Goal: Task Accomplishment & Management: Complete application form

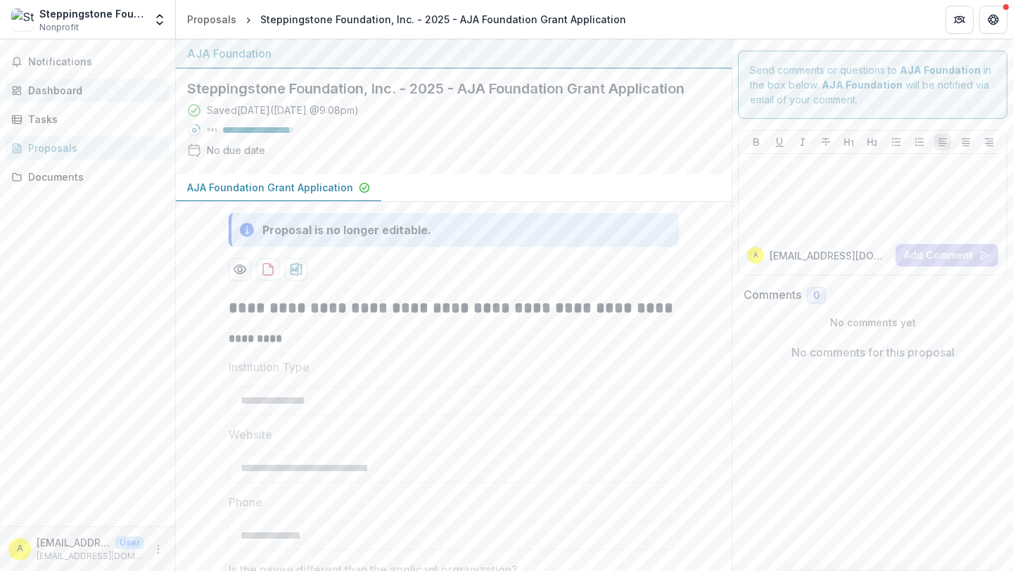
click at [46, 82] on link "Dashboard" at bounding box center [88, 90] width 164 height 23
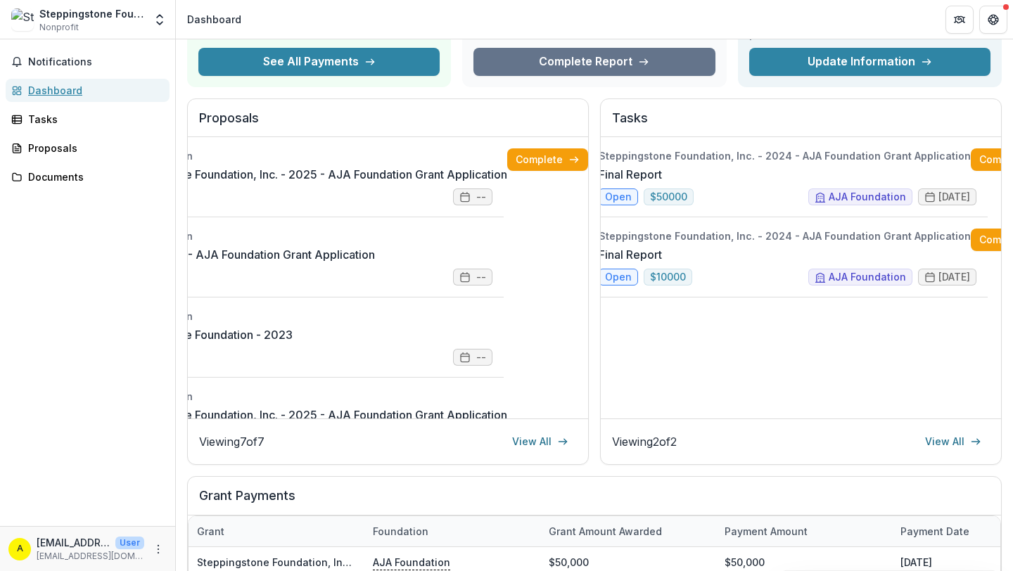
scroll to position [0, 46]
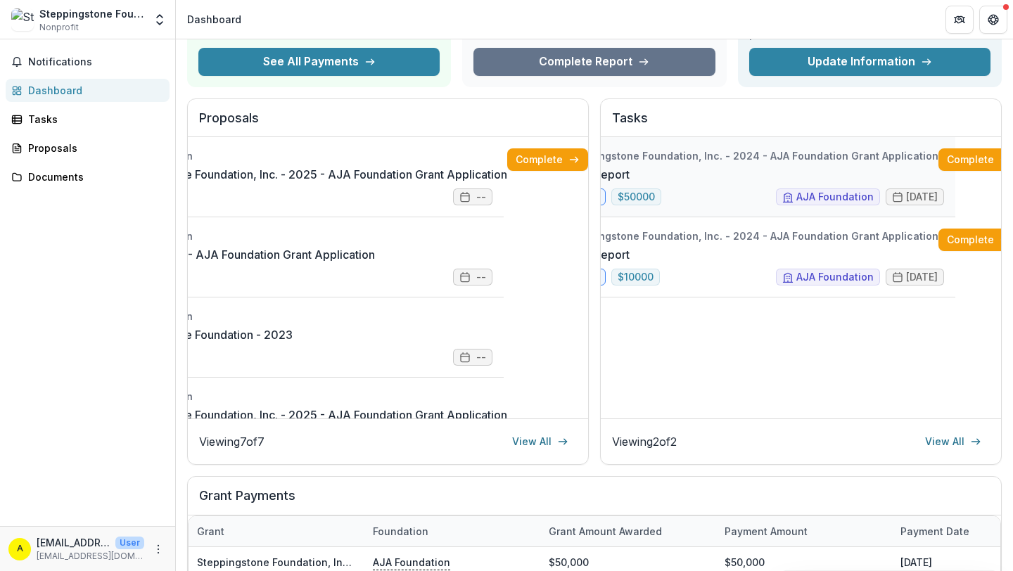
click at [630, 166] on link "Final Report" at bounding box center [597, 174] width 63 height 17
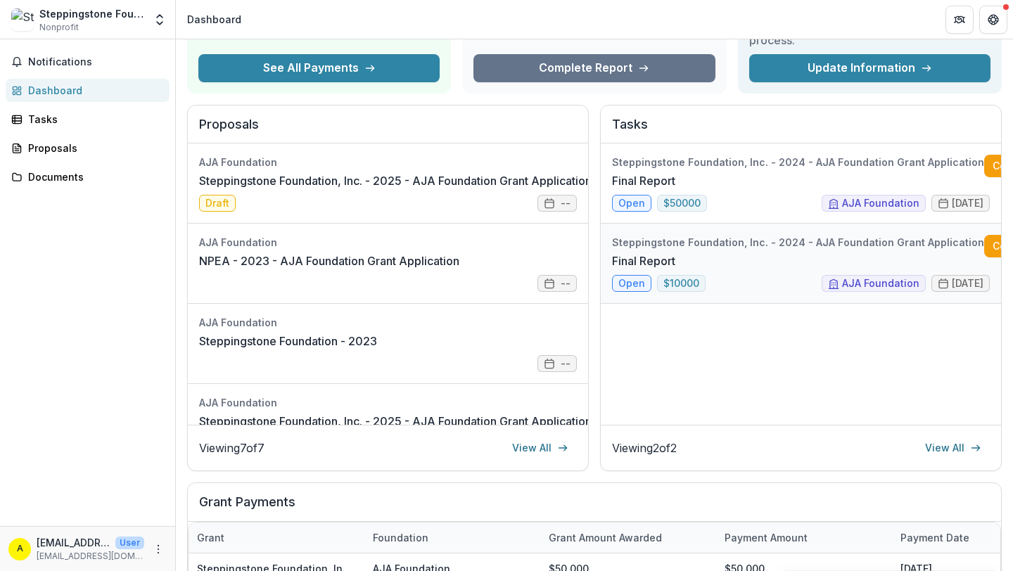
click at [675, 269] on link "Final Report" at bounding box center [643, 261] width 63 height 17
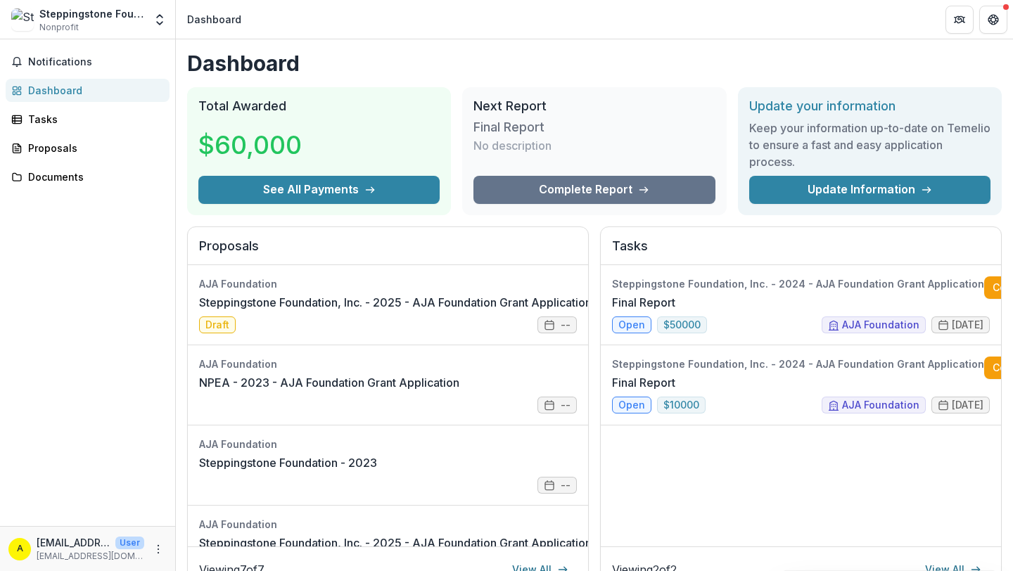
click at [23, 20] on img at bounding box center [22, 19] width 23 height 23
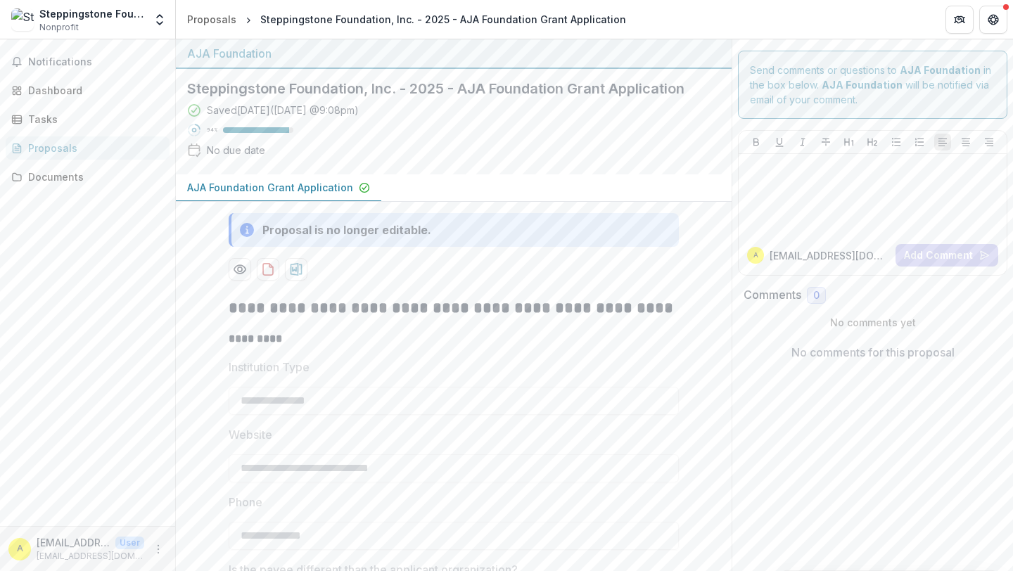
click at [85, 14] on div "Steppingstone Foundation, Inc." at bounding box center [91, 13] width 105 height 15
click at [97, 125] on div "Tasks" at bounding box center [93, 119] width 130 height 15
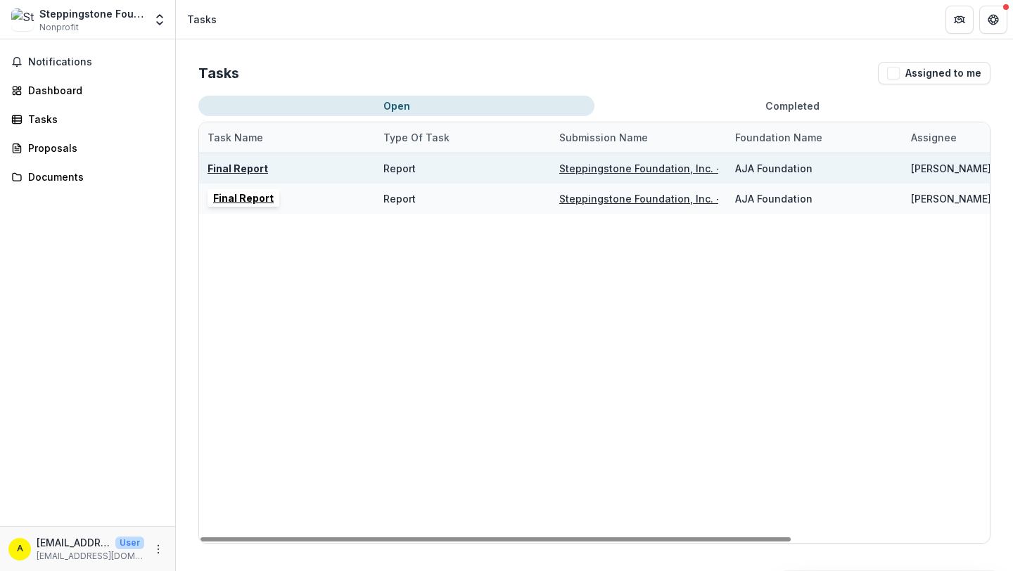
click at [237, 171] on u "Final Report" at bounding box center [238, 169] width 61 height 12
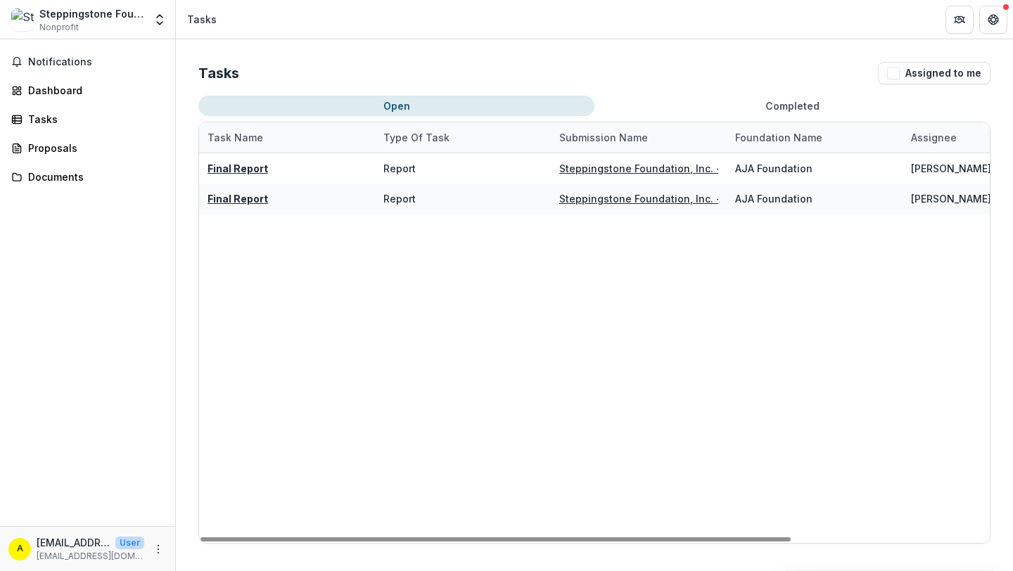
click at [127, 20] on div "Steppingstone Foundation, Inc." at bounding box center [91, 13] width 105 height 15
click at [114, 13] on div "Steppingstone Foundation, Inc." at bounding box center [91, 13] width 105 height 15
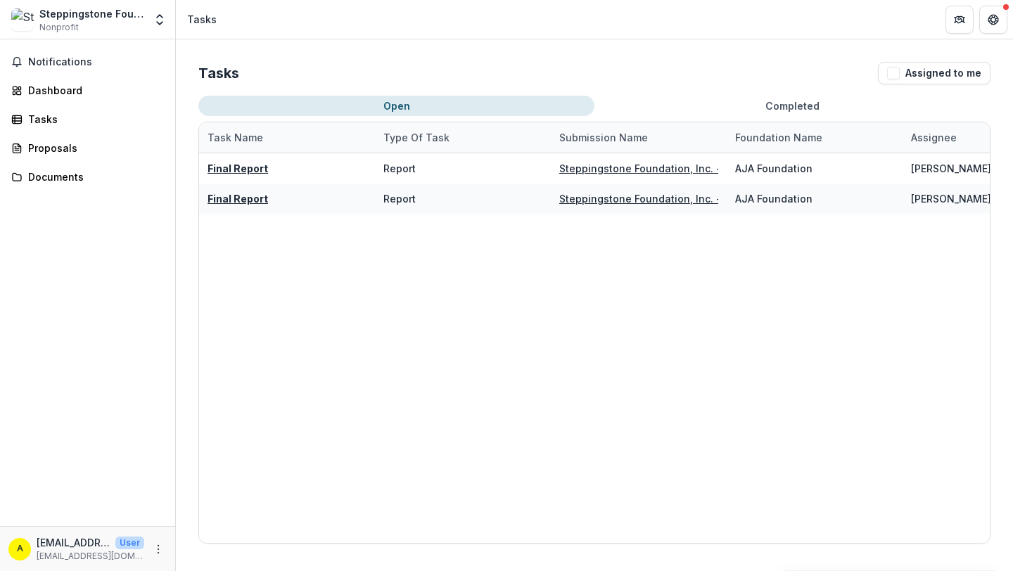
click at [21, 25] on img at bounding box center [22, 19] width 23 height 23
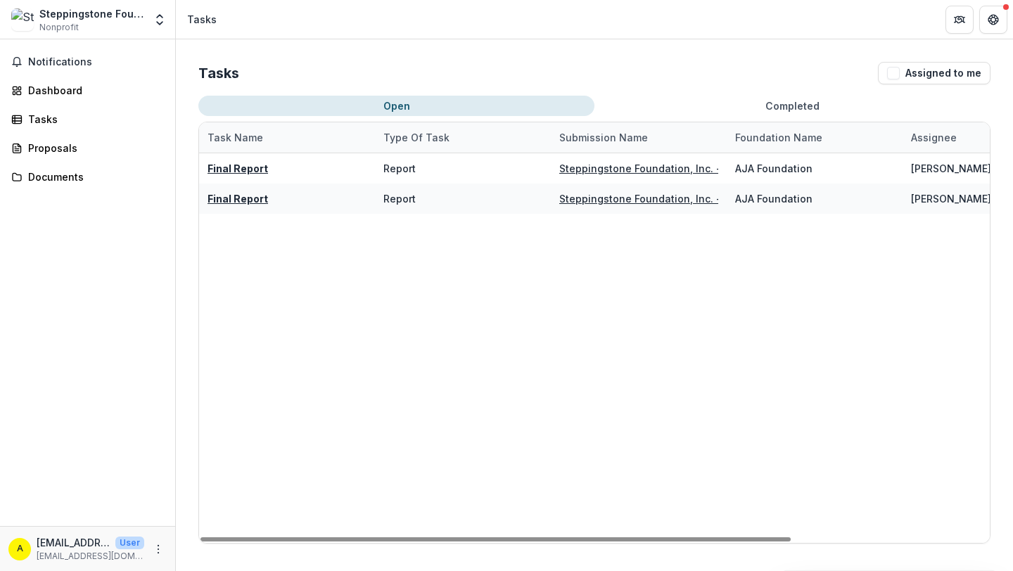
click at [77, 547] on p "[EMAIL_ADDRESS][DOMAIN_NAME]" at bounding box center [73, 542] width 73 height 15
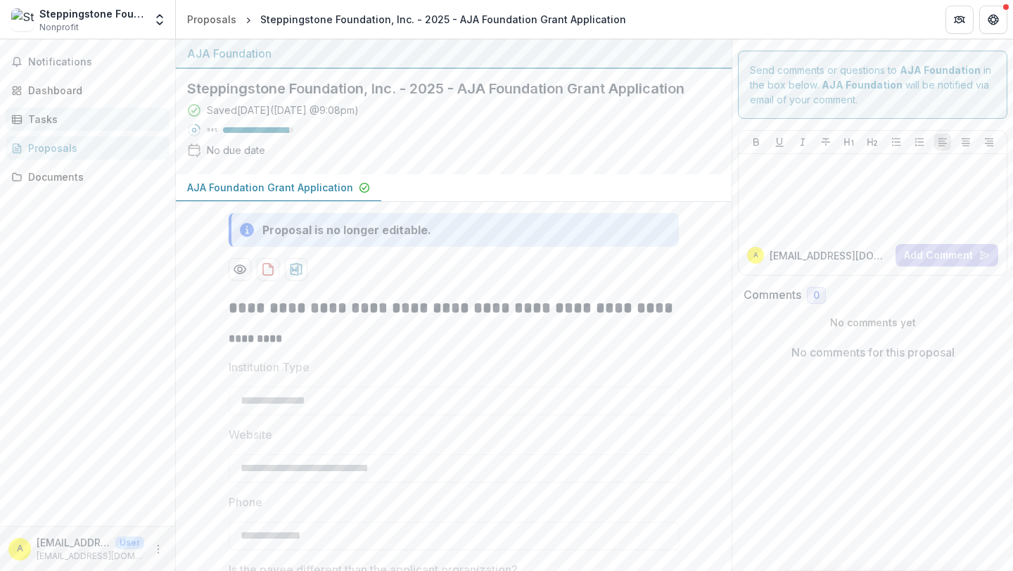
click at [98, 127] on link "Tasks" at bounding box center [88, 119] width 164 height 23
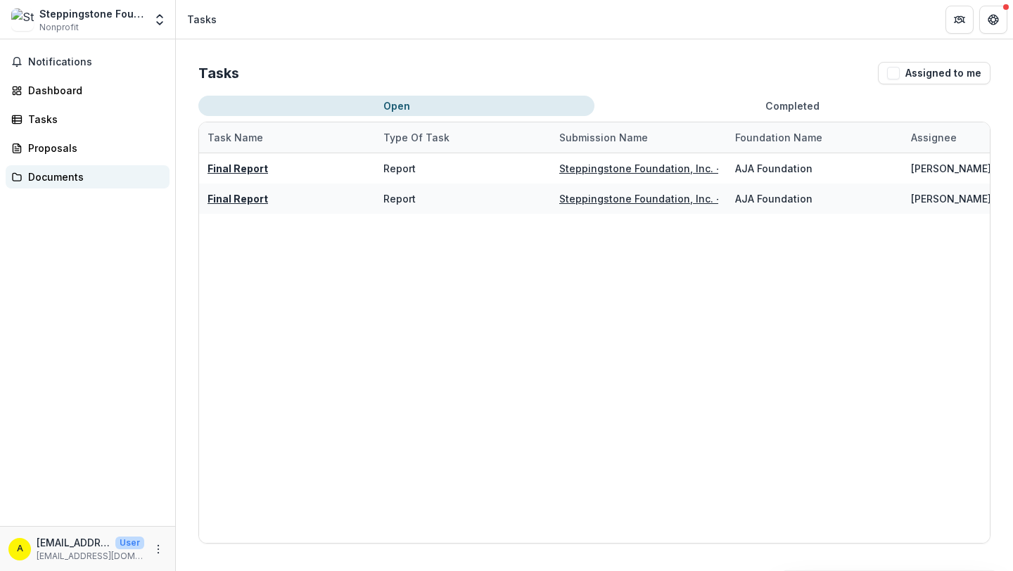
click at [84, 170] on div "Documents" at bounding box center [93, 177] width 130 height 15
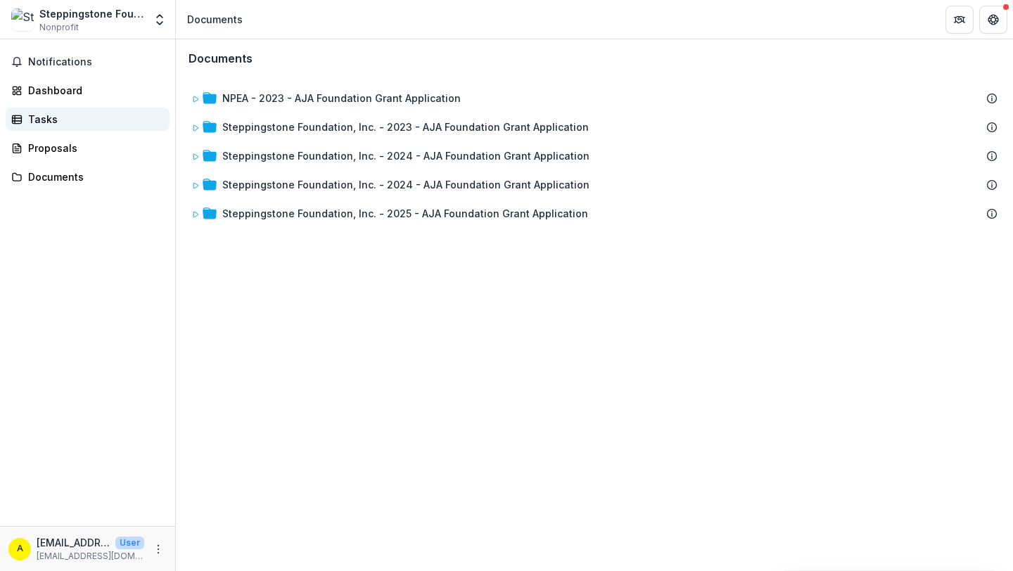
click at [79, 116] on div "Tasks" at bounding box center [93, 119] width 130 height 15
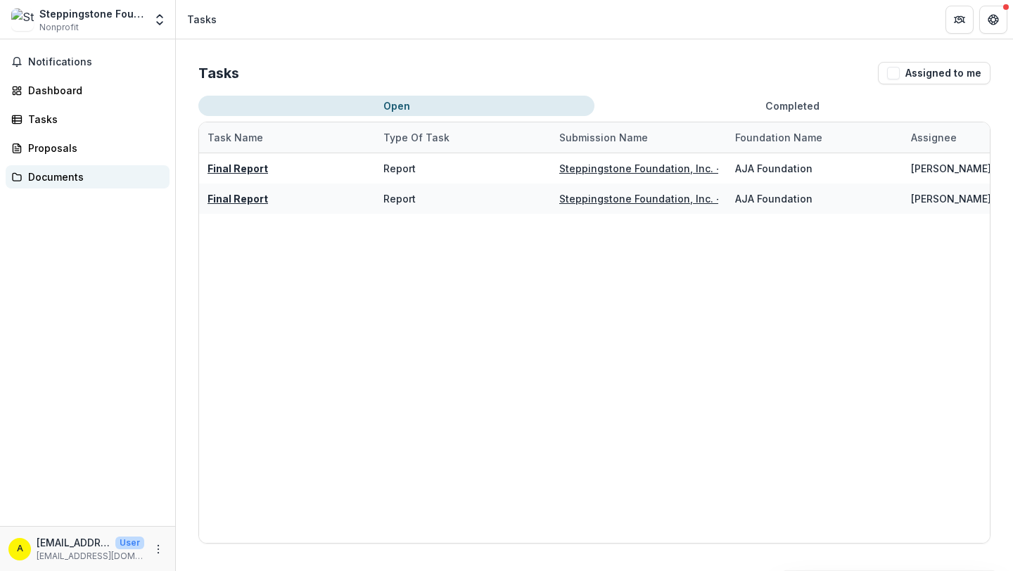
click at [72, 167] on link "Documents" at bounding box center [88, 176] width 164 height 23
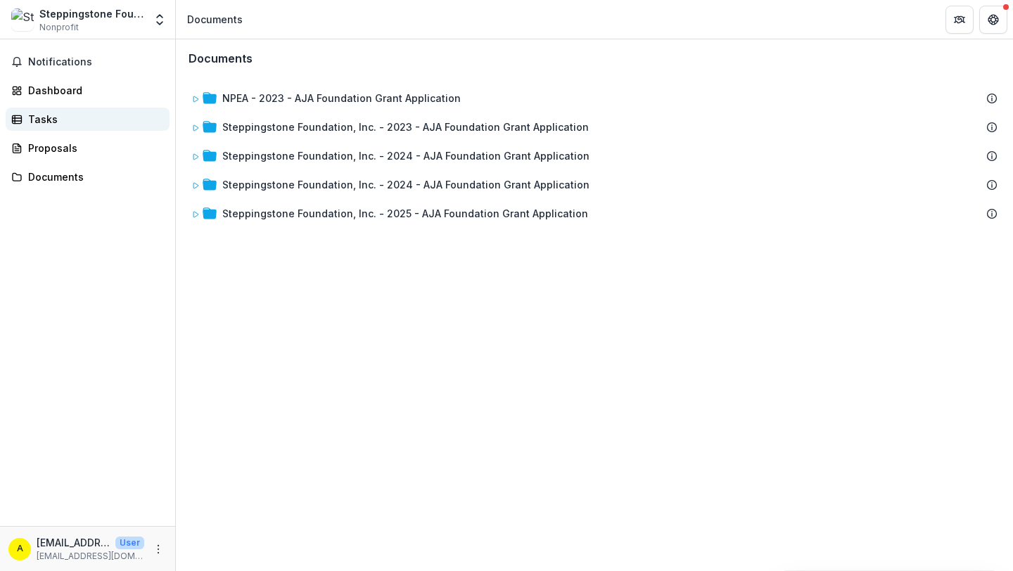
click at [70, 124] on div "Tasks" at bounding box center [93, 119] width 130 height 15
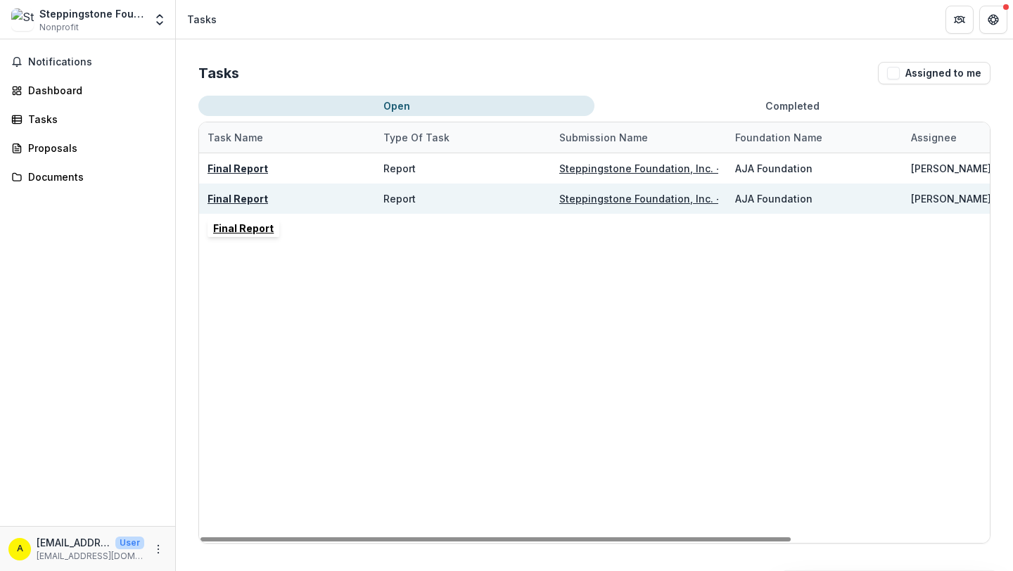
click at [257, 199] on u "Final Report" at bounding box center [238, 199] width 61 height 12
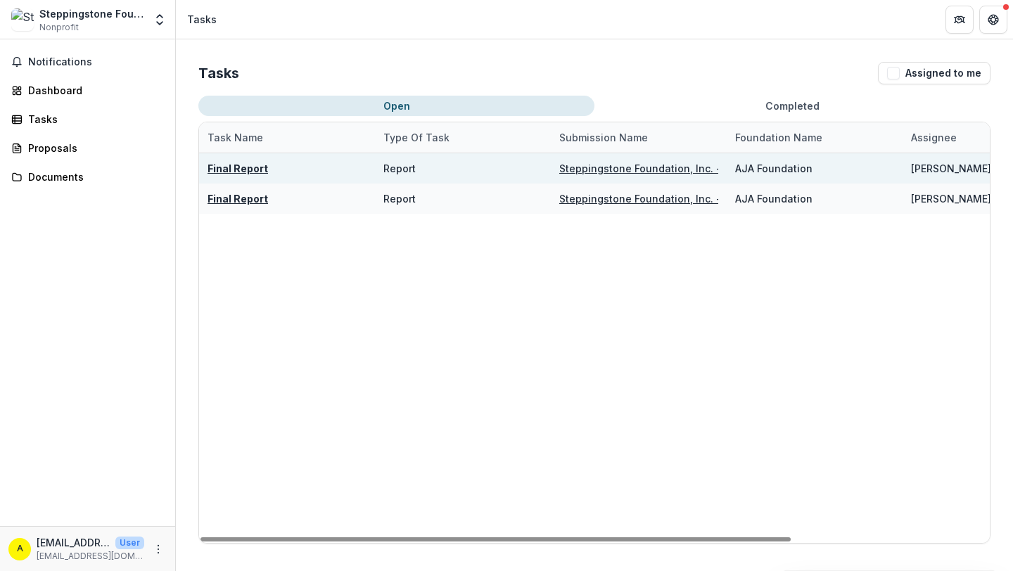
click at [239, 170] on u "Final Report" at bounding box center [238, 169] width 61 height 12
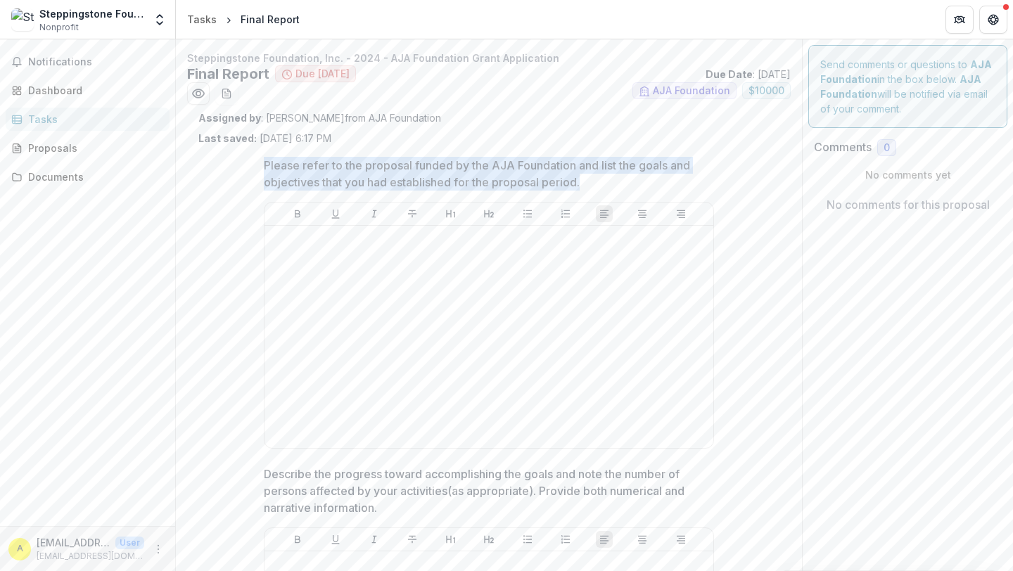
drag, startPoint x: 258, startPoint y: 163, endPoint x: 595, endPoint y: 179, distance: 337.4
copy p "Please refer to the proposal funded by the AJA Foundation and list the goals an…"
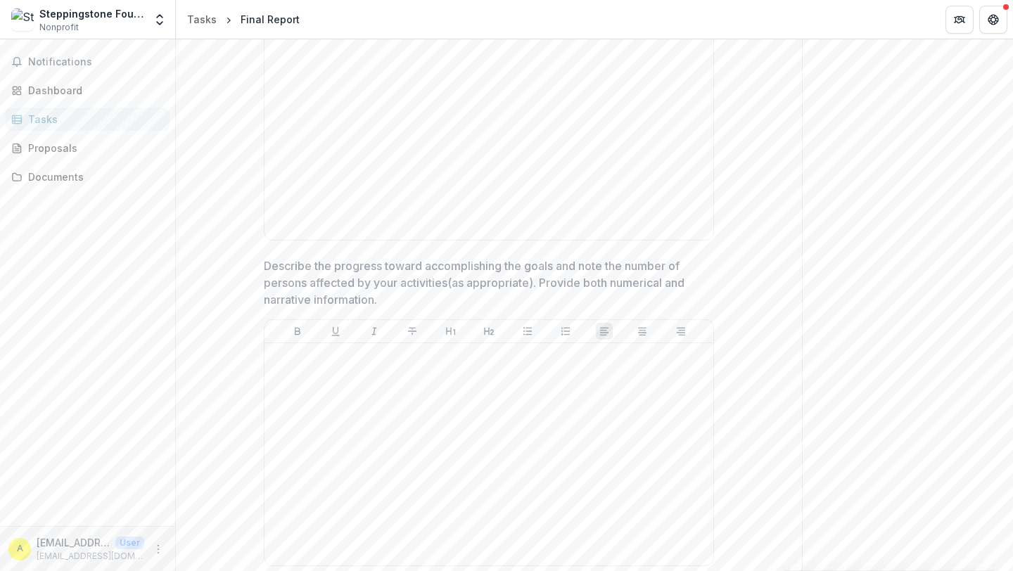
scroll to position [228, 0]
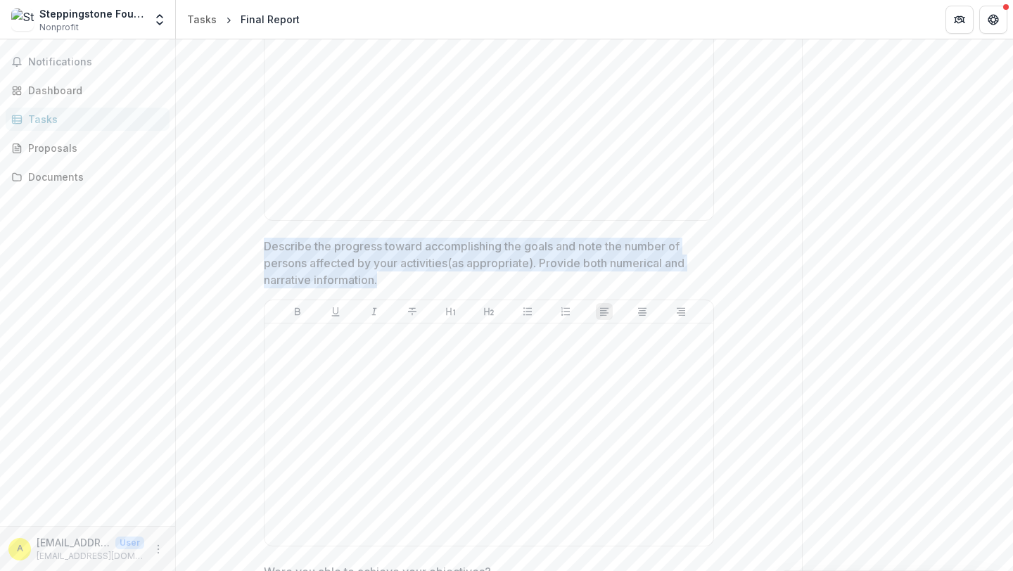
drag, startPoint x: 261, startPoint y: 246, endPoint x: 414, endPoint y: 275, distance: 155.4
click at [414, 275] on p "Describe the progress toward accomplishing the goals and note the number of per…" at bounding box center [485, 263] width 442 height 51
drag, startPoint x: 379, startPoint y: 278, endPoint x: 257, endPoint y: 244, distance: 125.6
copy p "Describe the progress toward accomplishing the goals and note the number of per…"
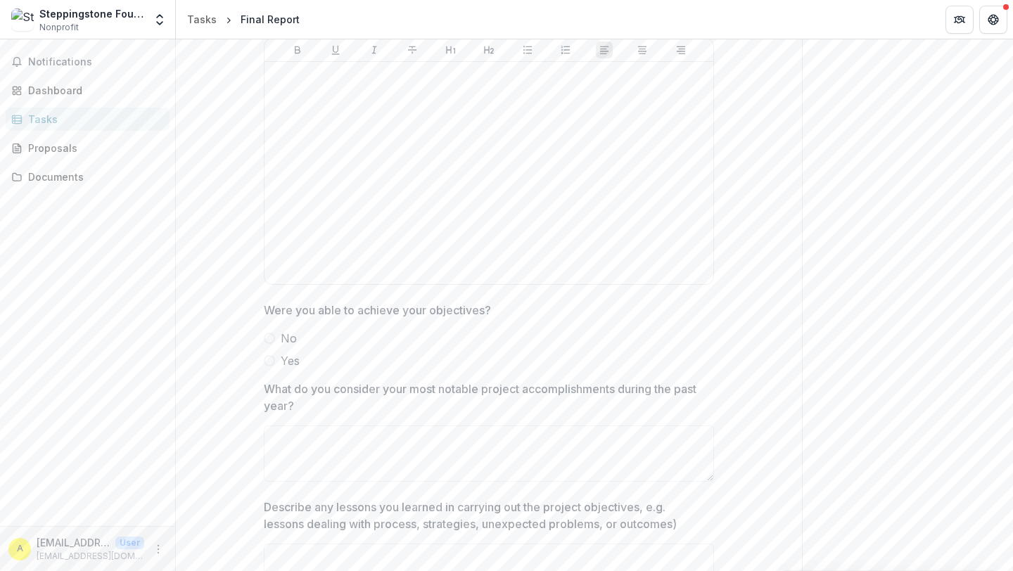
scroll to position [495, 0]
drag, startPoint x: 262, startPoint y: 305, endPoint x: 495, endPoint y: 316, distance: 233.8
click at [495, 316] on div "Were you able to achieve your objectives? No Yes" at bounding box center [489, 331] width 450 height 68
copy p "Were you able to achieve your objectives?"
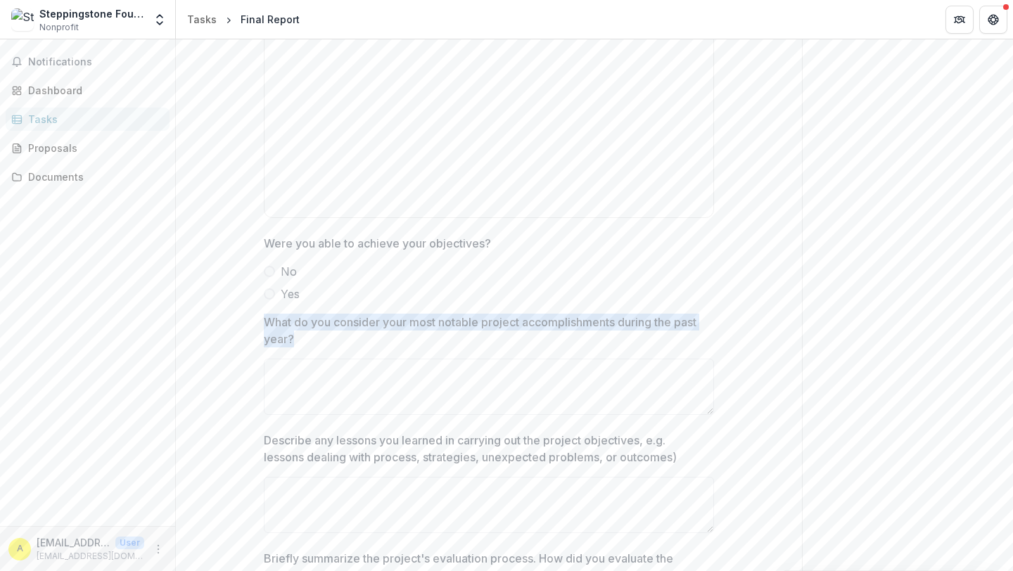
drag, startPoint x: 259, startPoint y: 322, endPoint x: 301, endPoint y: 335, distance: 44.3
copy p "What do you consider your most notable project accomplishments during the past …"
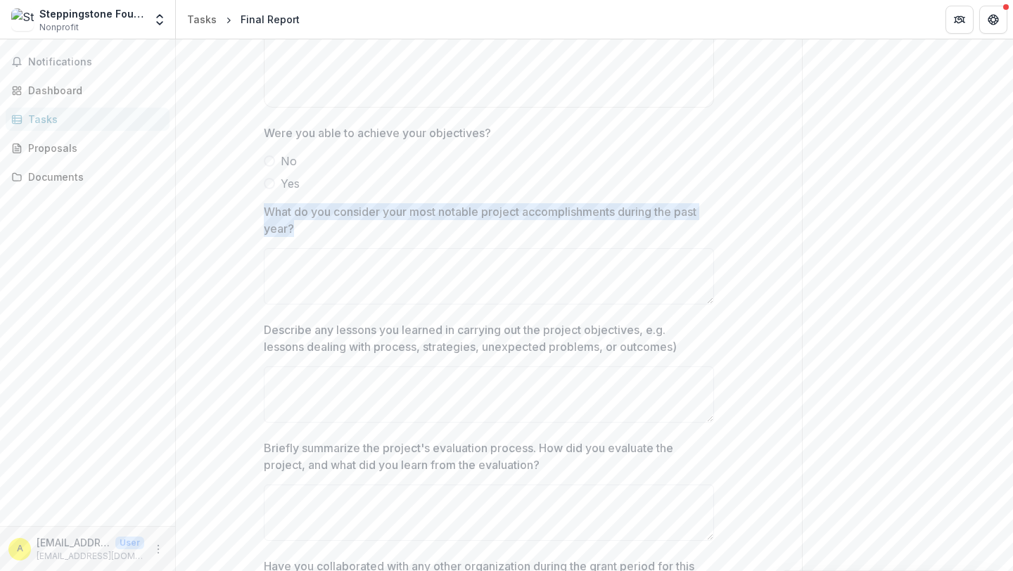
scroll to position [683, 0]
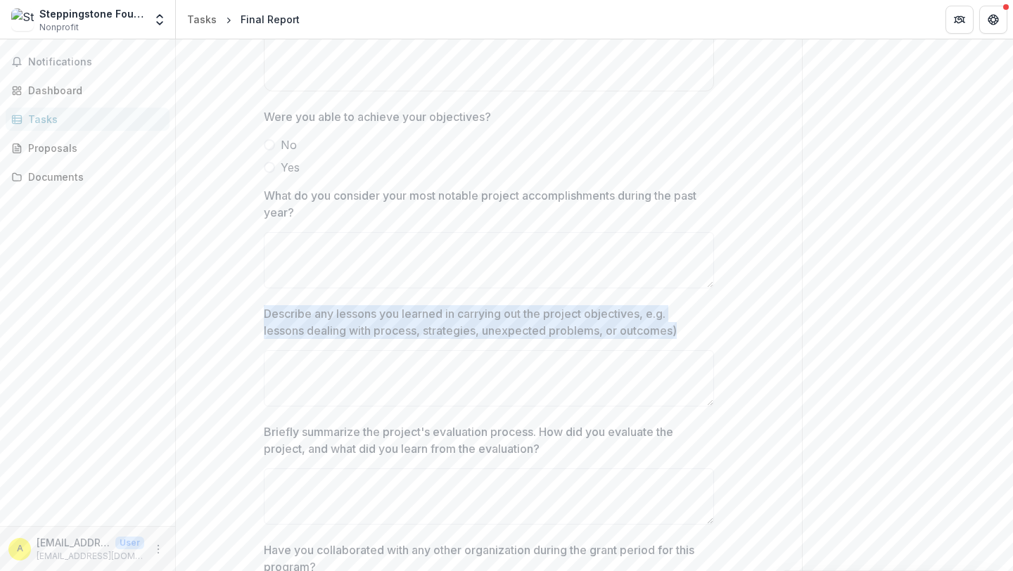
drag, startPoint x: 261, startPoint y: 316, endPoint x: 679, endPoint y: 329, distance: 418.1
click at [679, 329] on div "Please refer to the proposal funded by the AJA Foundation and list the goals an…" at bounding box center [489, 548] width 473 height 2173
copy p "Describe any lessons you learned in carrying out the project objectives, e.g. l…"
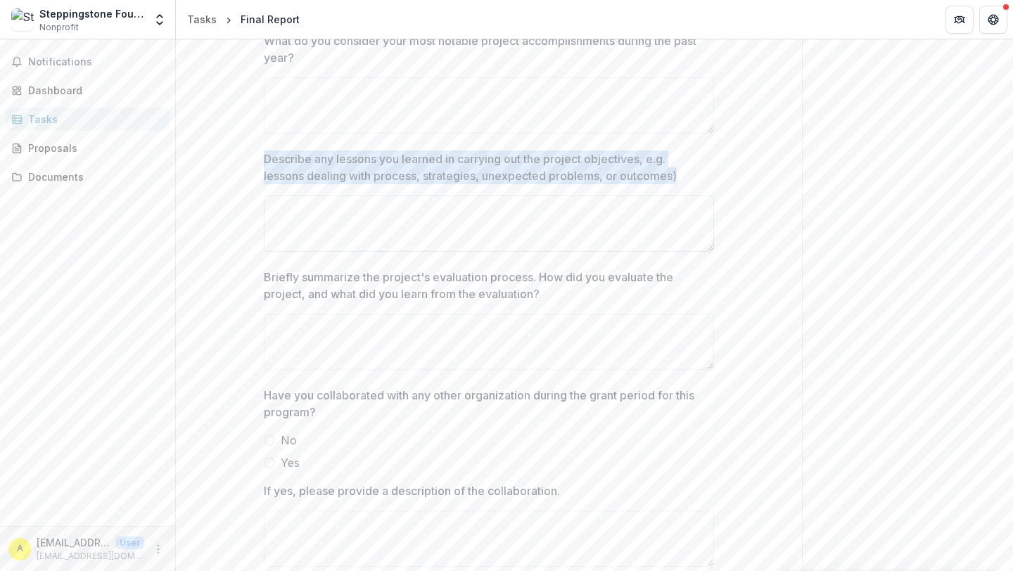
scroll to position [867, 0]
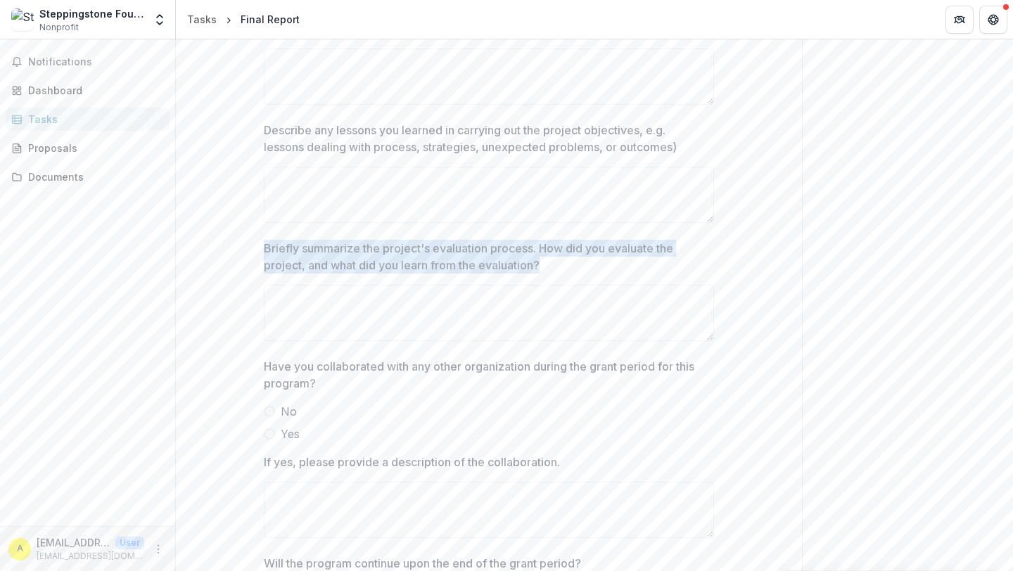
drag, startPoint x: 258, startPoint y: 248, endPoint x: 556, endPoint y: 262, distance: 297.9
click at [556, 262] on div "Please refer to the proposal funded by the AJA Foundation and list the goals an…" at bounding box center [489, 365] width 473 height 2173
copy p "Briefly summarize the project's evaluation process. How did you evaluate the pr…"
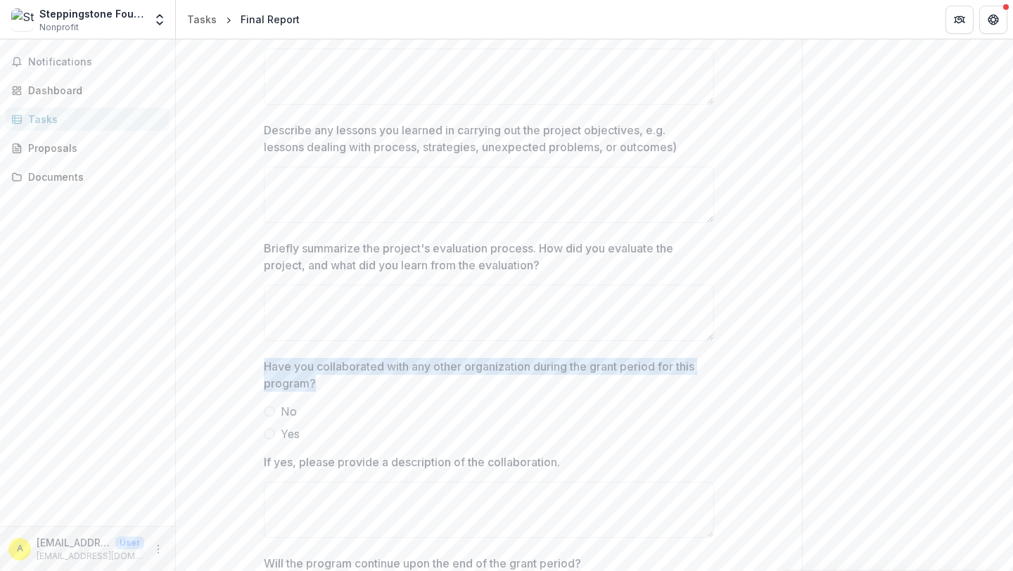
drag, startPoint x: 254, startPoint y: 369, endPoint x: 359, endPoint y: 399, distance: 108.9
click at [359, 399] on div "Please refer to the proposal funded by the AJA Foundation and list the goals an…" at bounding box center [489, 365] width 473 height 2173
copy p "Have you collaborated with any other organization during the grant period for t…"
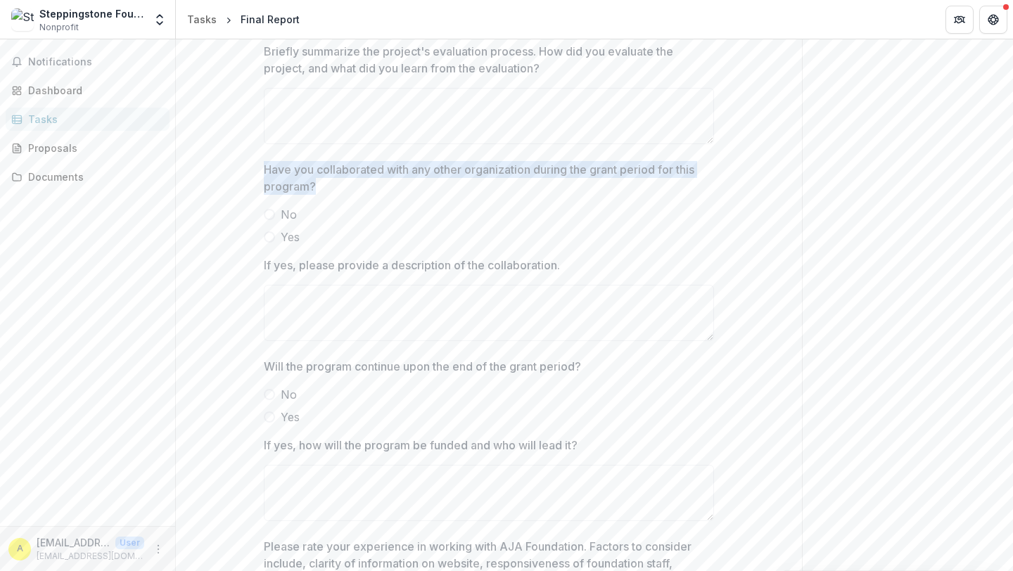
scroll to position [1067, 0]
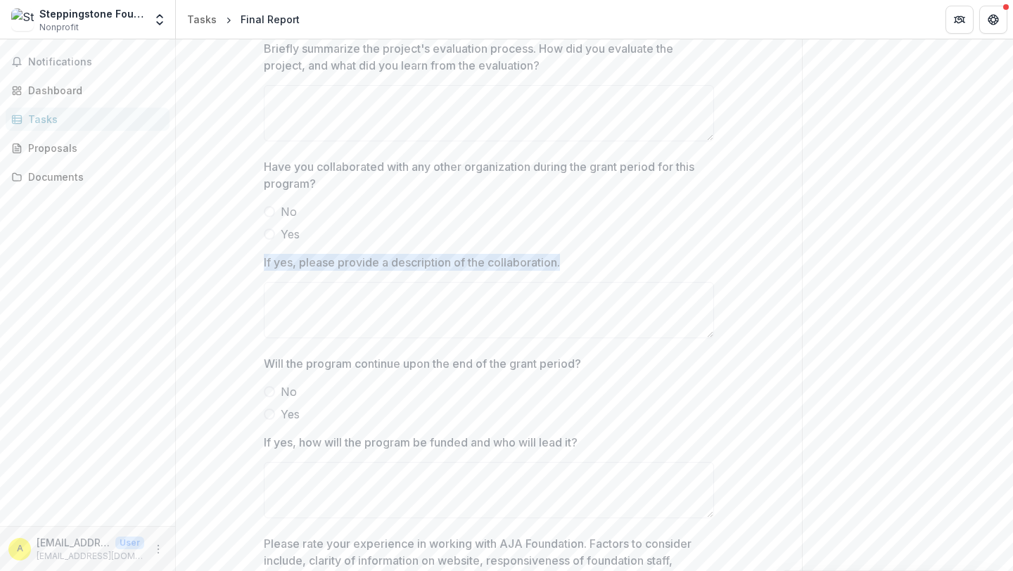
drag, startPoint x: 260, startPoint y: 262, endPoint x: 587, endPoint y: 272, distance: 327.3
click at [587, 272] on div "Please refer to the proposal funded by the AJA Foundation and list the goals an…" at bounding box center [489, 165] width 473 height 2173
click at [542, 260] on p "If yes, please provide a description of the collaboration." at bounding box center [412, 262] width 296 height 17
click at [542, 282] on textarea "If yes, please provide a description of the collaboration." at bounding box center [489, 310] width 450 height 56
drag, startPoint x: 568, startPoint y: 260, endPoint x: 497, endPoint y: 260, distance: 71.1
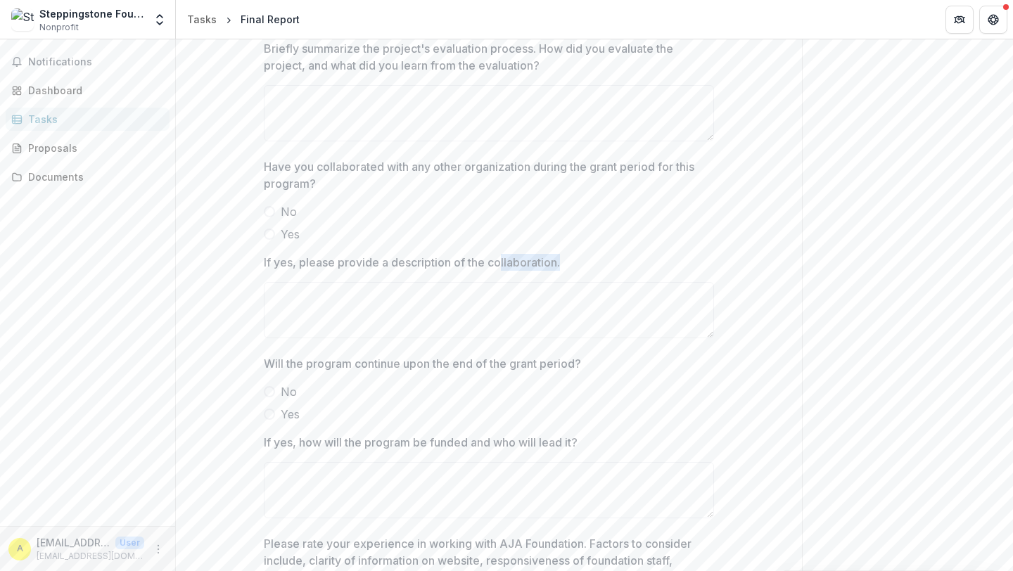
click at [497, 260] on label "If yes, please provide a description of the collaboration." at bounding box center [485, 262] width 442 height 17
click at [253, 272] on div "Please refer to the proposal funded by the AJA Foundation and list the goals an…" at bounding box center [489, 165] width 473 height 2173
drag, startPoint x: 257, startPoint y: 262, endPoint x: 602, endPoint y: 261, distance: 344.0
click at [616, 260] on div "Please refer to the proposal funded by the AJA Foundation and list the goals an…" at bounding box center [489, 165] width 473 height 2173
copy p "If yes, please provide a description of the collaboration."
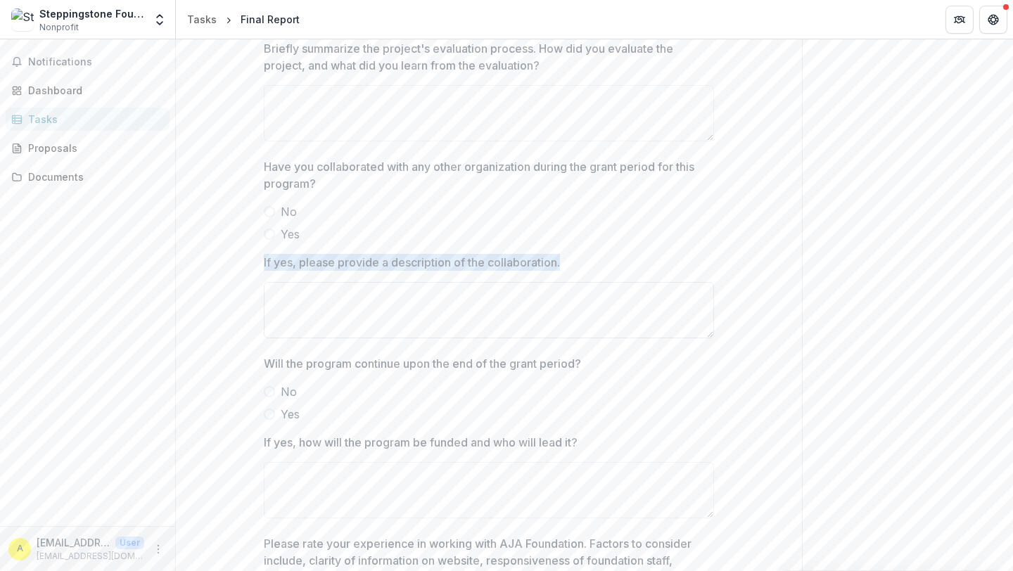
scroll to position [1220, 0]
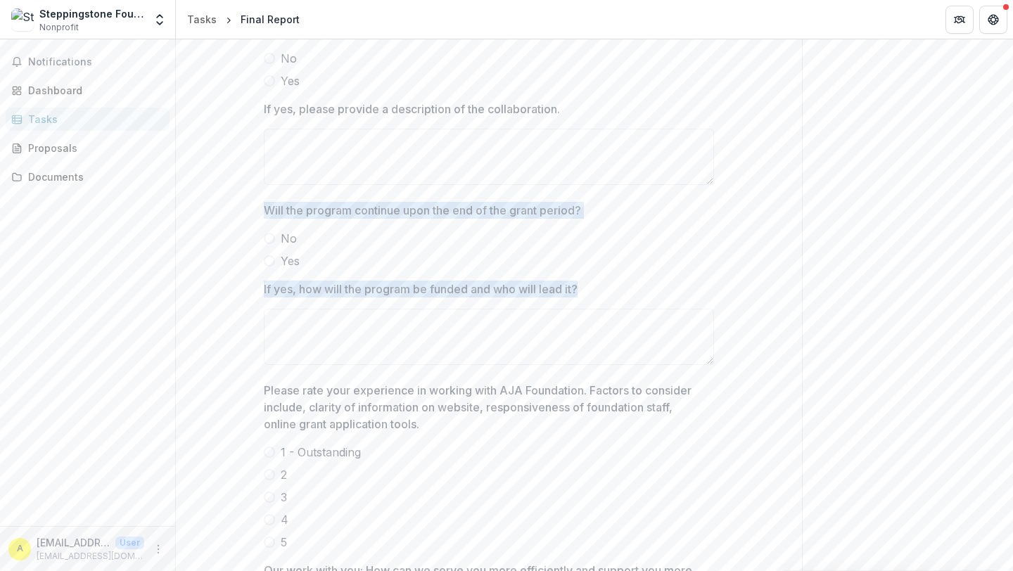
drag, startPoint x: 261, startPoint y: 208, endPoint x: 611, endPoint y: 288, distance: 358.9
click at [611, 288] on div "Please refer to the proposal funded by the AJA Foundation and list the goals an…" at bounding box center [489, 12] width 473 height 2173
copy div "Will the program continue upon the end of the grant period? No Yes If yes, how …"
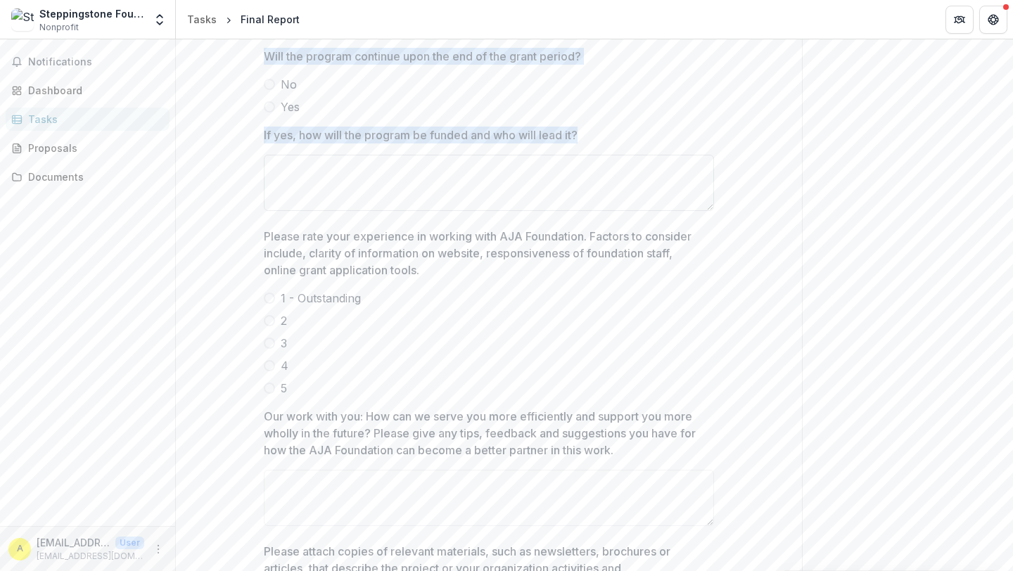
scroll to position [1380, 0]
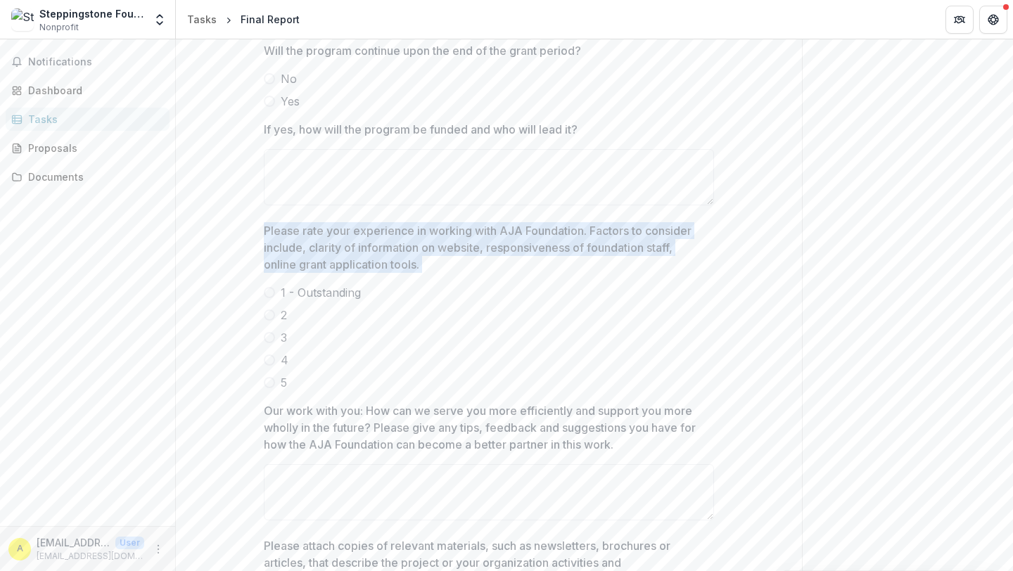
drag, startPoint x: 262, startPoint y: 228, endPoint x: 572, endPoint y: 291, distance: 316.0
click at [572, 291] on div "Please rate your experience in working with AJA Foundation. Factors to consider…" at bounding box center [489, 306] width 450 height 169
copy div "Please rate your experience in working with AJA Foundation. Factors to consider…"
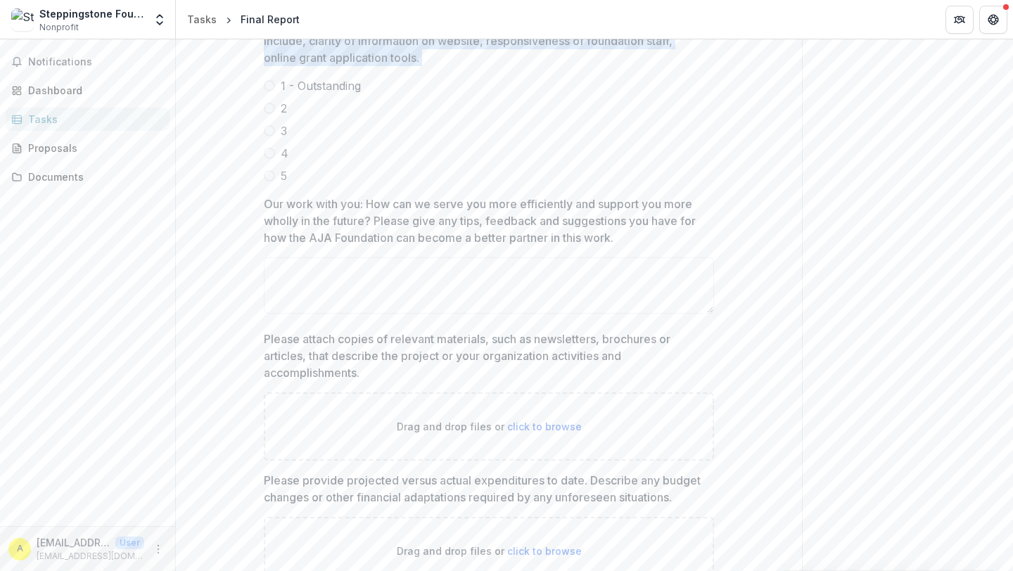
scroll to position [1585, 0]
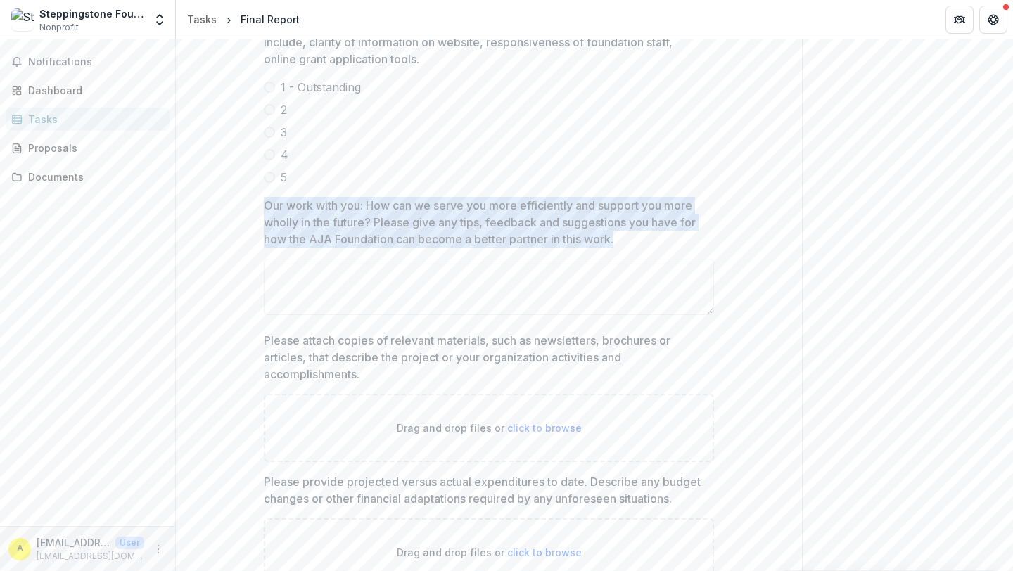
drag, startPoint x: 260, startPoint y: 206, endPoint x: 628, endPoint y: 237, distance: 368.6
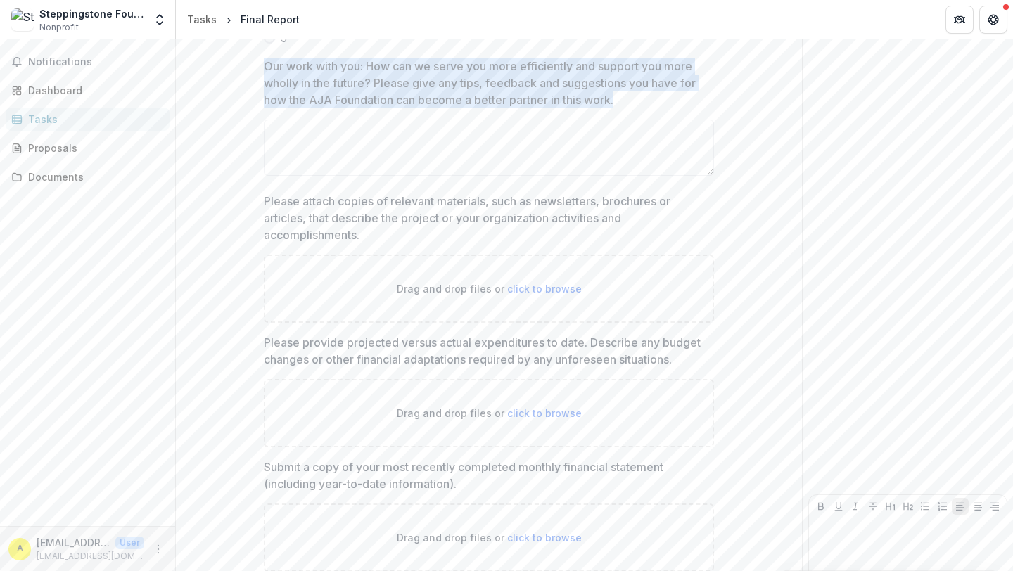
scroll to position [1724, 0]
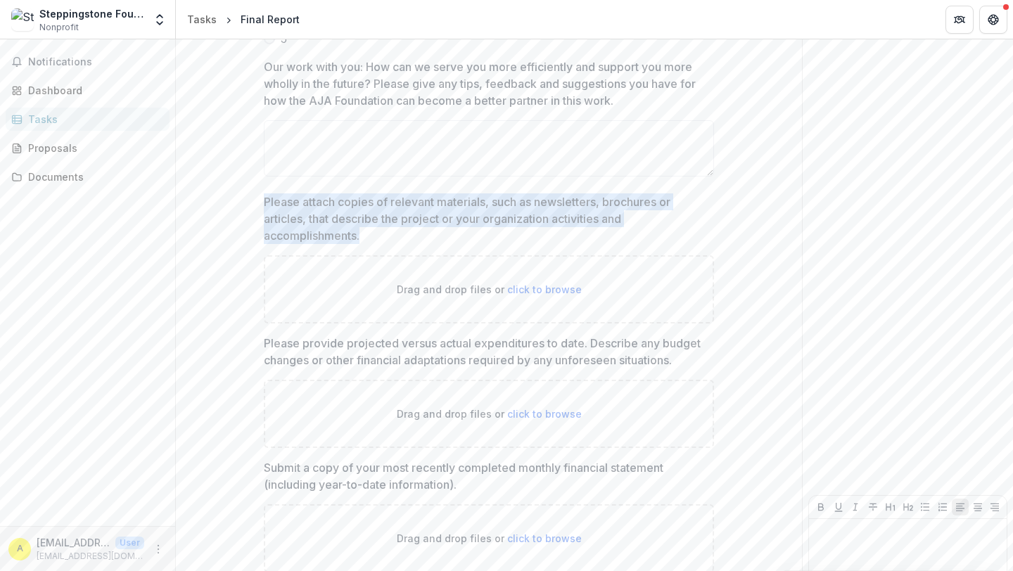
drag, startPoint x: 261, startPoint y: 201, endPoint x: 372, endPoint y: 245, distance: 119.4
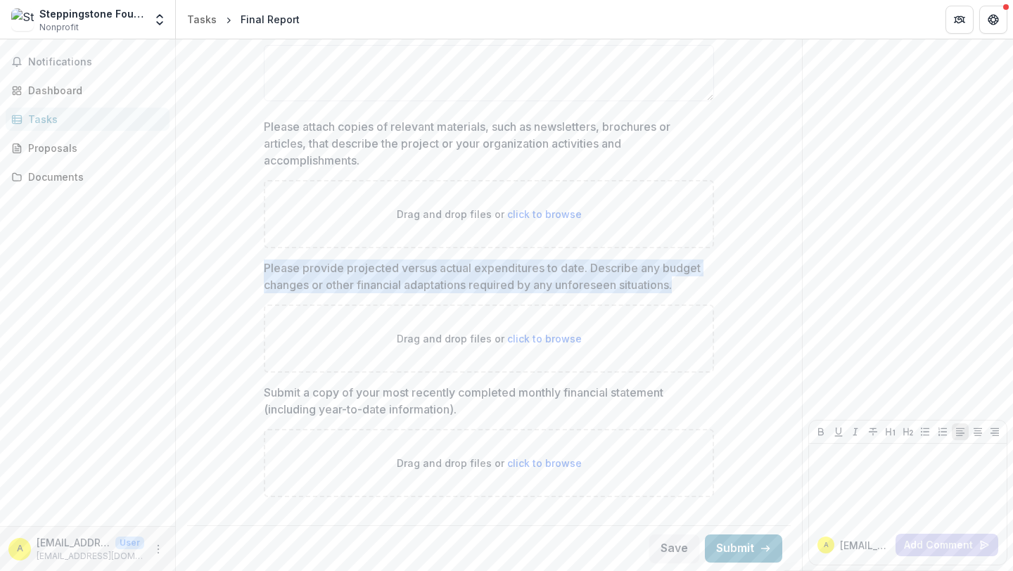
drag, startPoint x: 261, startPoint y: 265, endPoint x: 668, endPoint y: 295, distance: 408.4
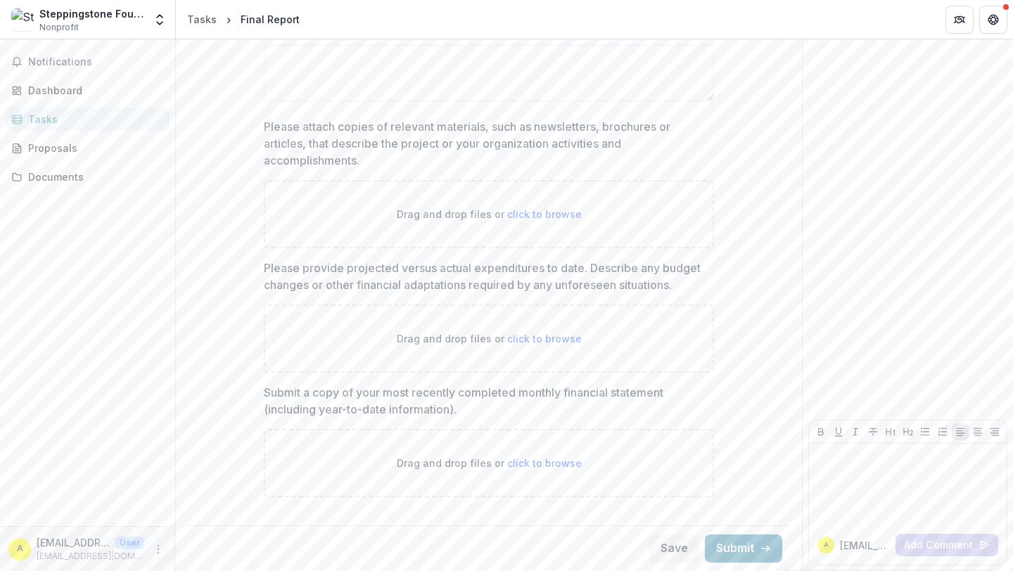
click at [276, 396] on p "Submit a copy of your most recently completed monthly financial statement (incl…" at bounding box center [485, 401] width 442 height 34
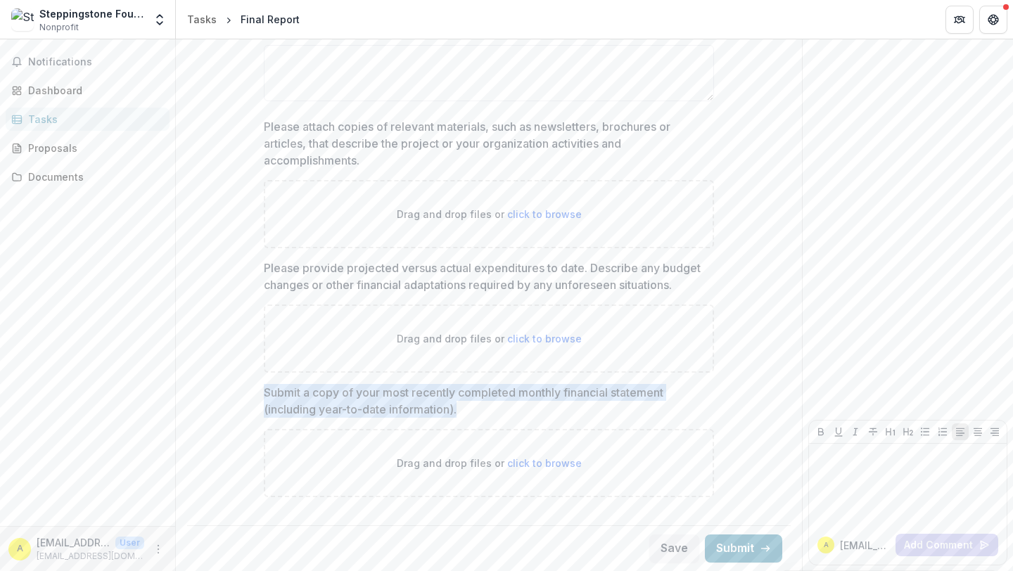
drag, startPoint x: 265, startPoint y: 394, endPoint x: 495, endPoint y: 411, distance: 231.4
click at [495, 411] on p "Submit a copy of your most recently completed monthly financial statement (incl…" at bounding box center [485, 401] width 442 height 34
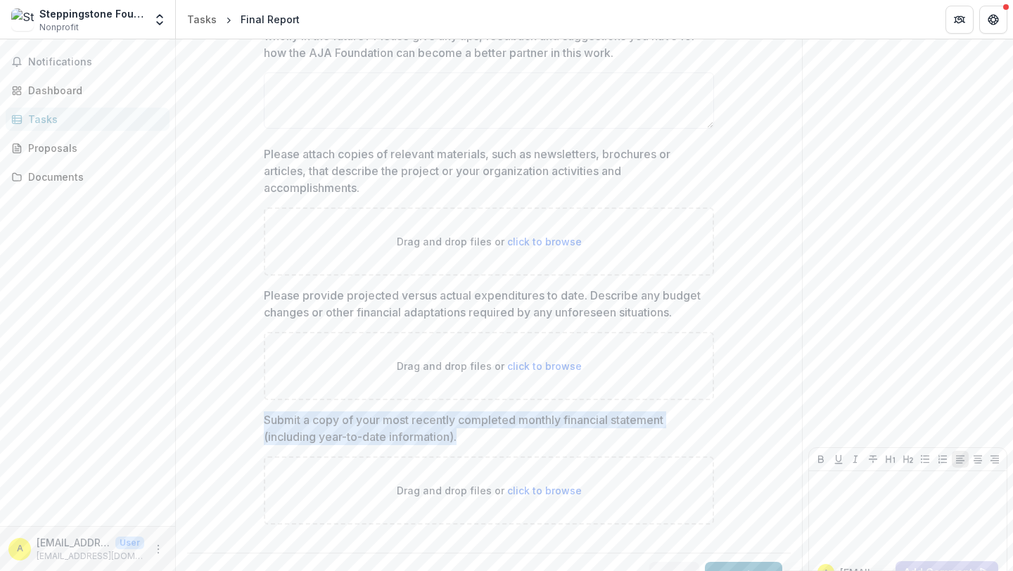
scroll to position [1769, 0]
